Goal: Entertainment & Leisure: Browse casually

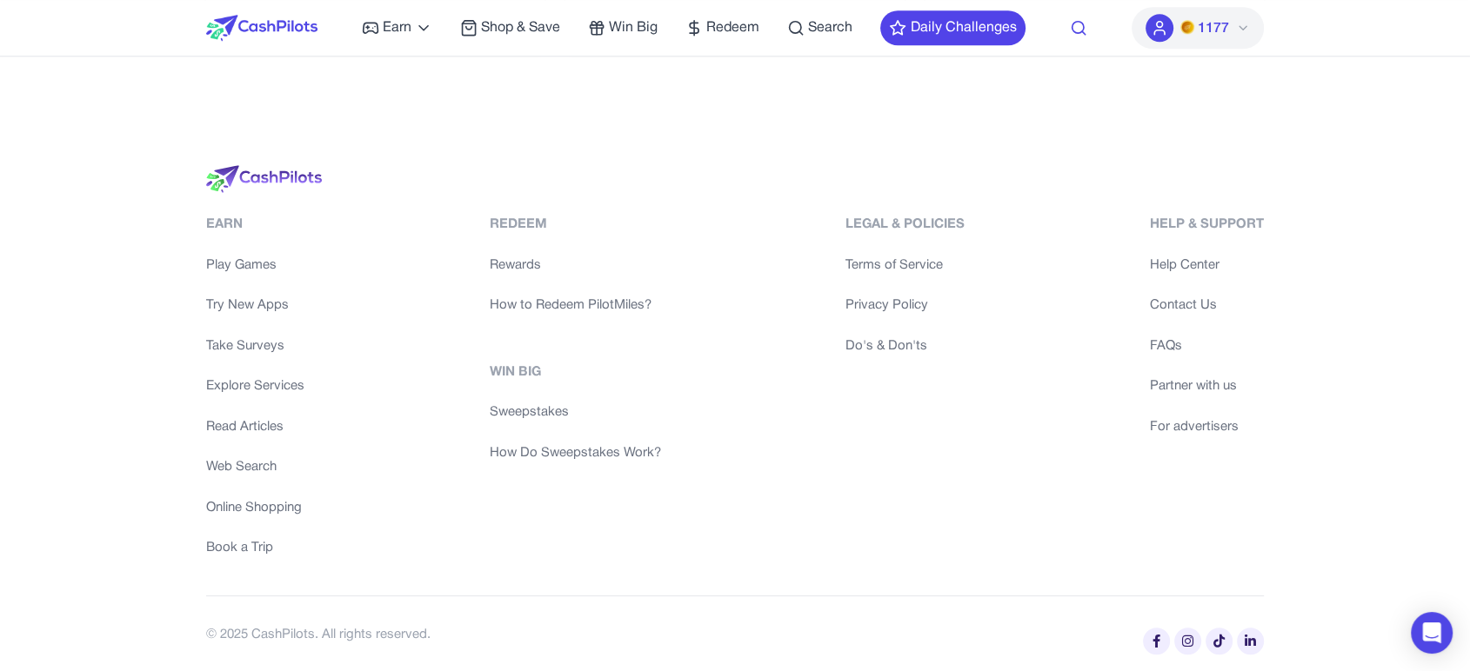
click at [1070, 19] on icon at bounding box center [1078, 27] width 17 height 17
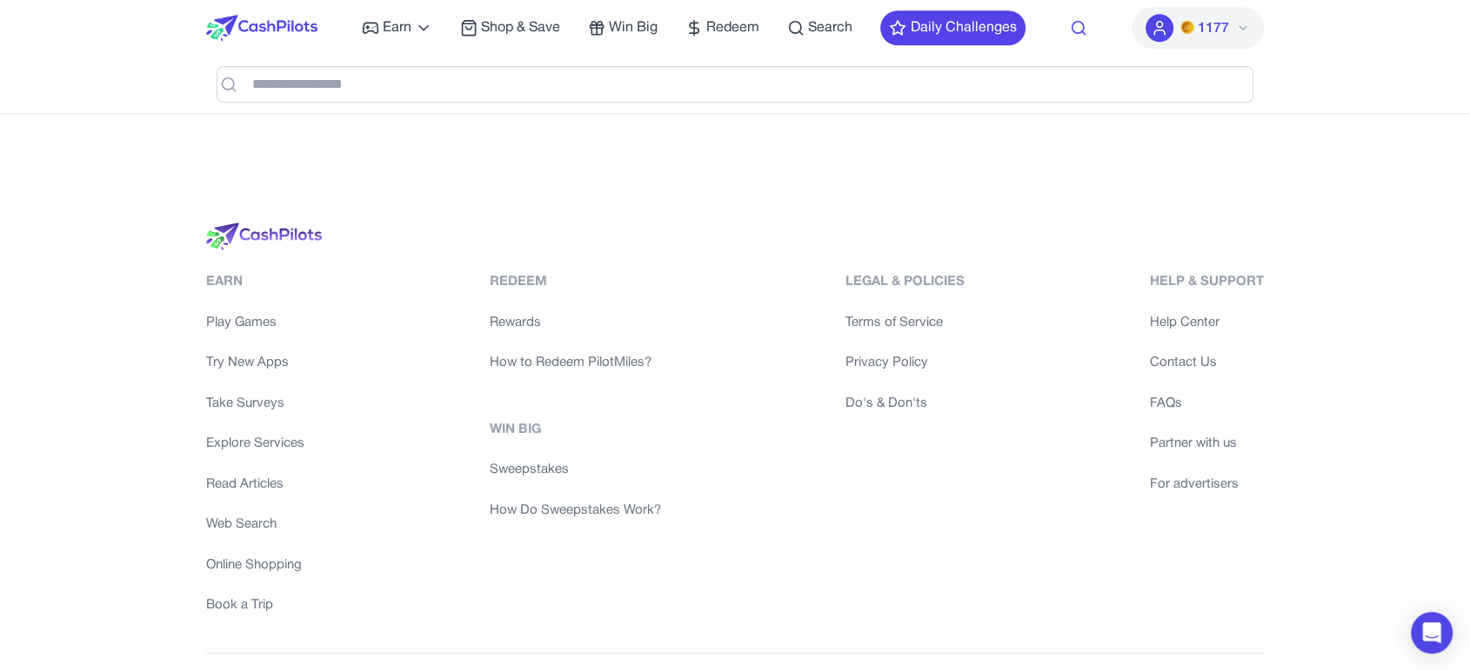
scroll to position [1634, 0]
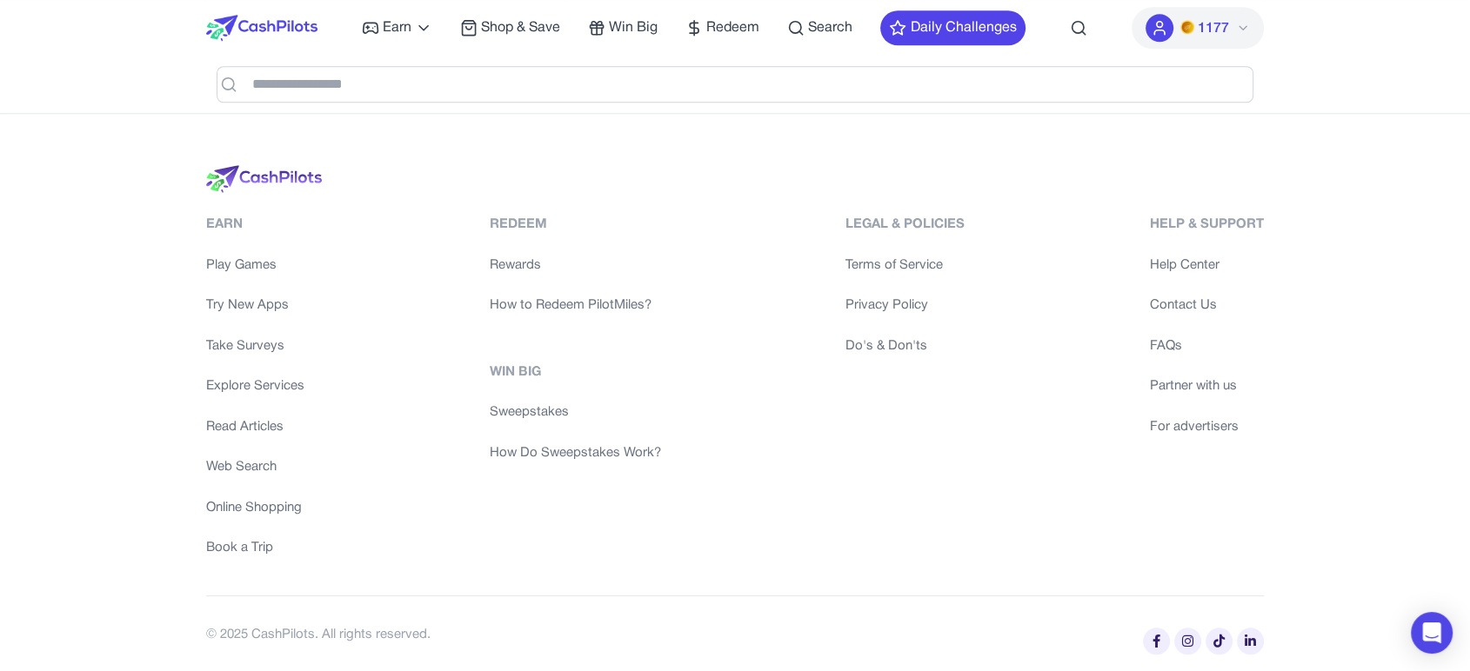
click at [302, 15] on img at bounding box center [261, 28] width 111 height 26
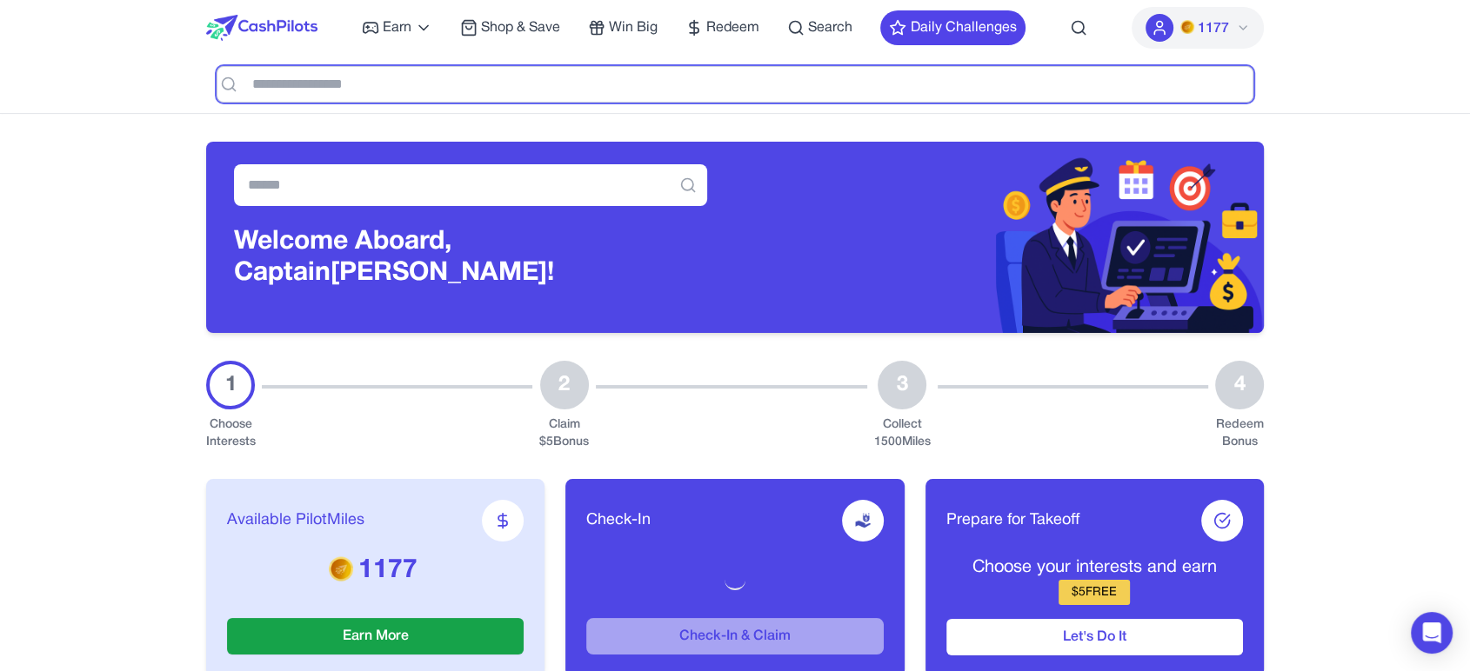
click at [389, 85] on input "text" at bounding box center [735, 84] width 1037 height 37
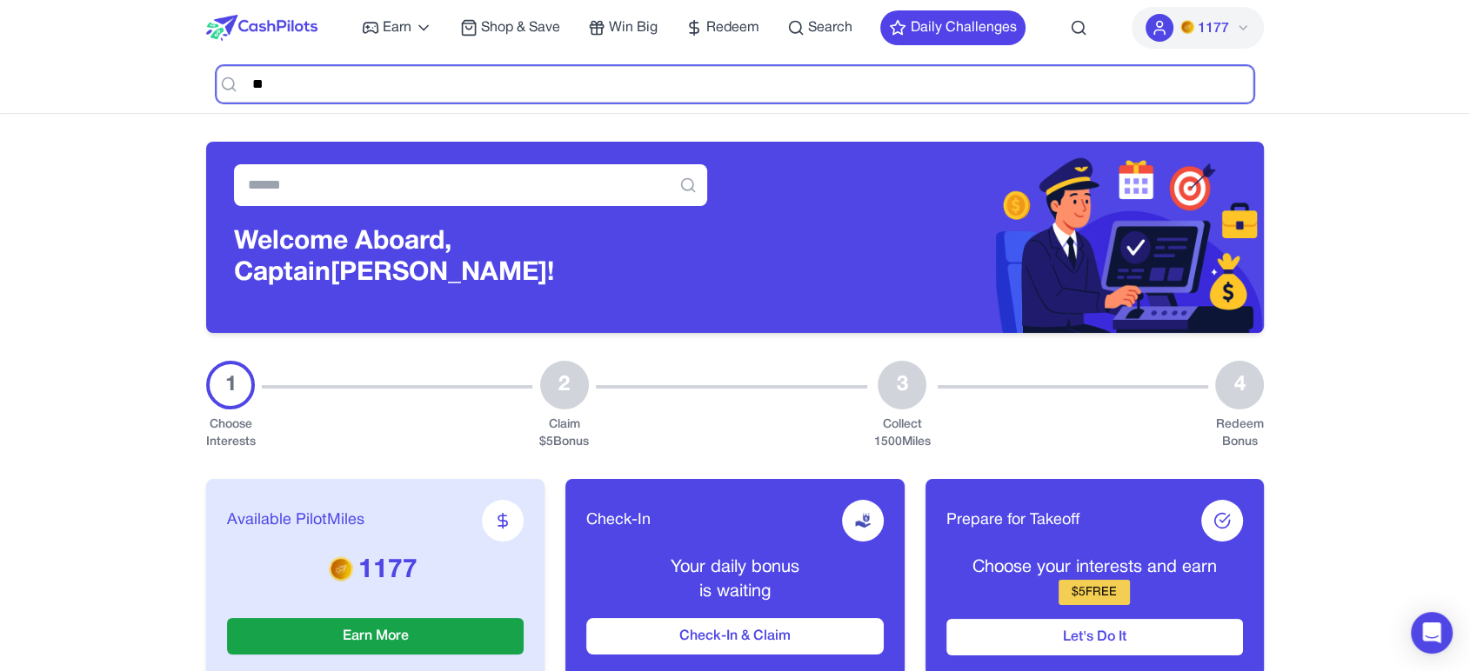
type input "*"
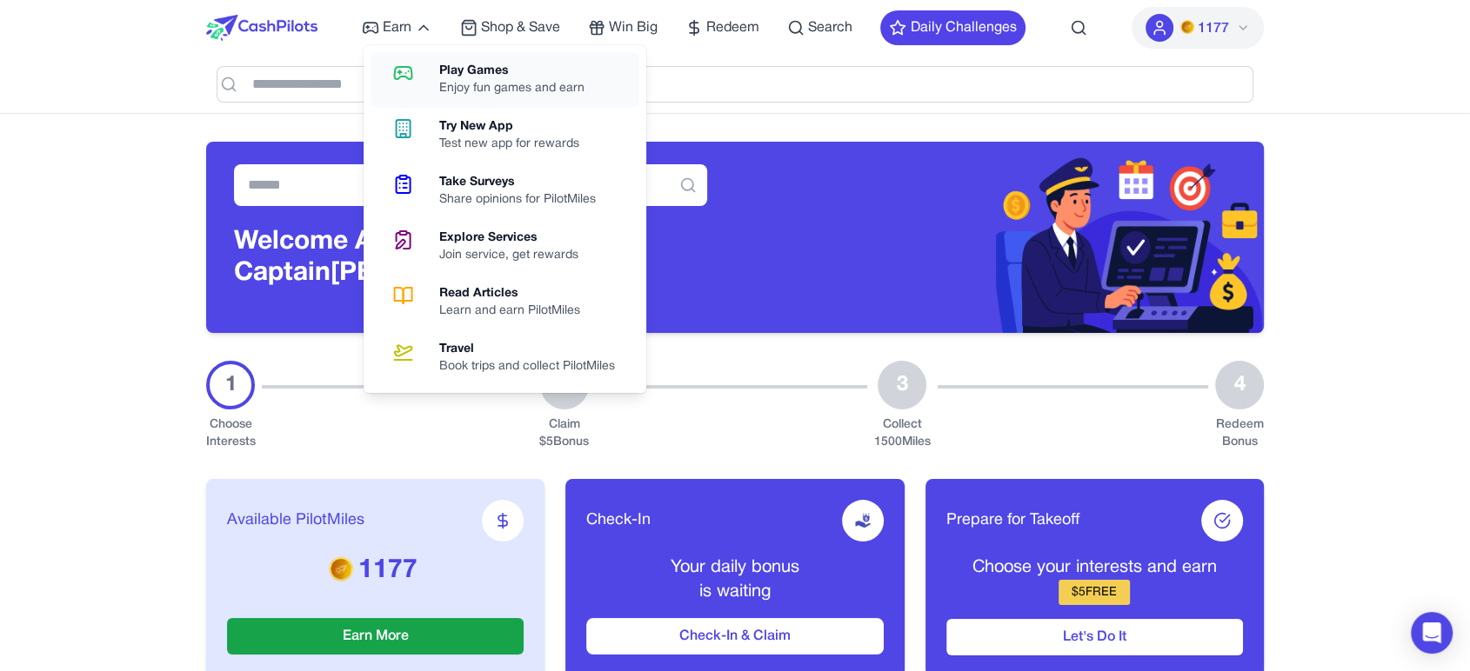
click at [455, 75] on div "Play Games" at bounding box center [518, 71] width 159 height 17
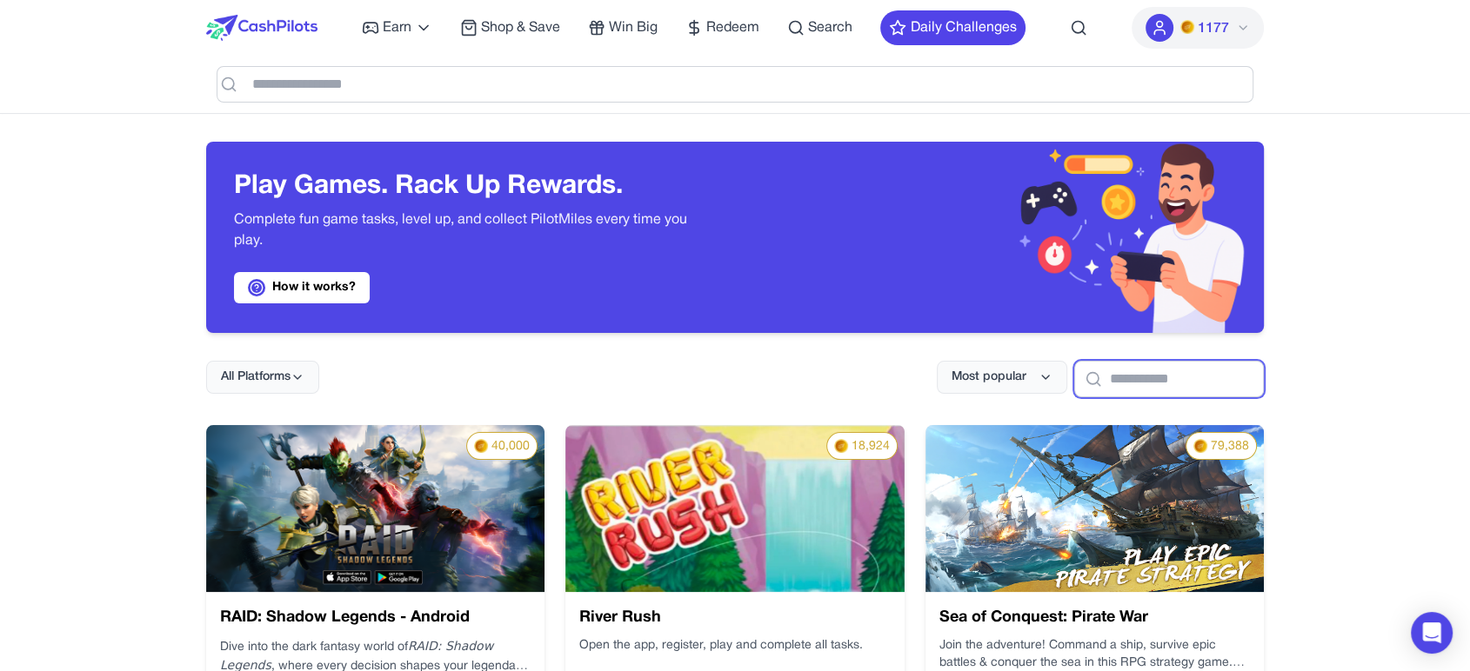
click at [1106, 382] on input "text" at bounding box center [1169, 379] width 190 height 37
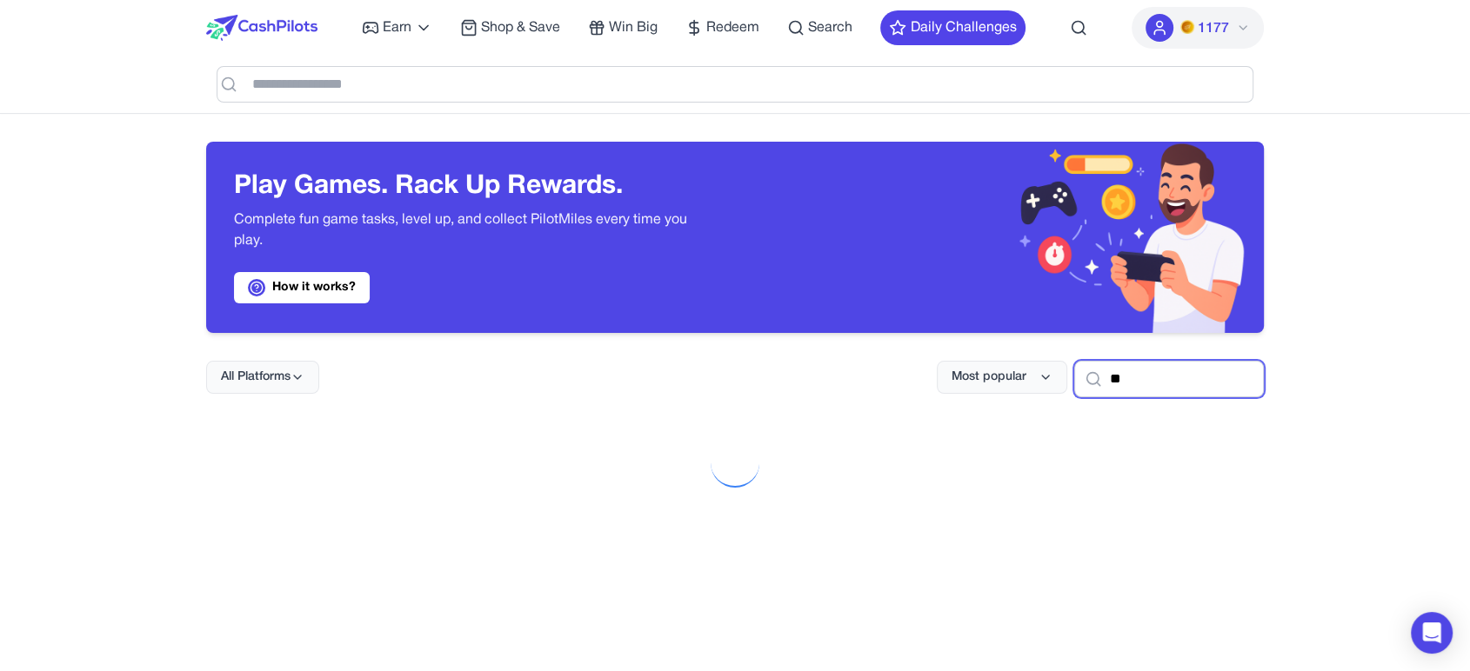
type input "*"
